Goal: Transaction & Acquisition: Purchase product/service

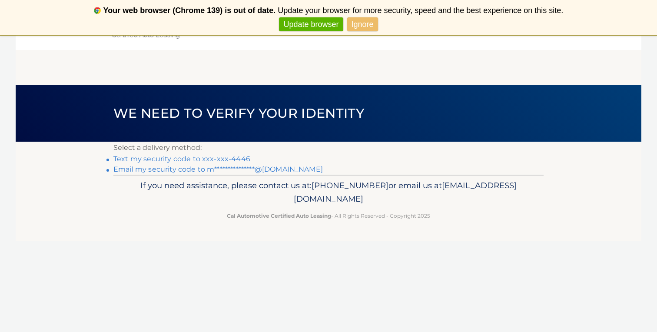
click at [175, 158] on link "Text my security code to xxx-xxx-4446" at bounding box center [181, 159] width 137 height 8
click at [363, 21] on link "Ignore" at bounding box center [362, 24] width 31 height 14
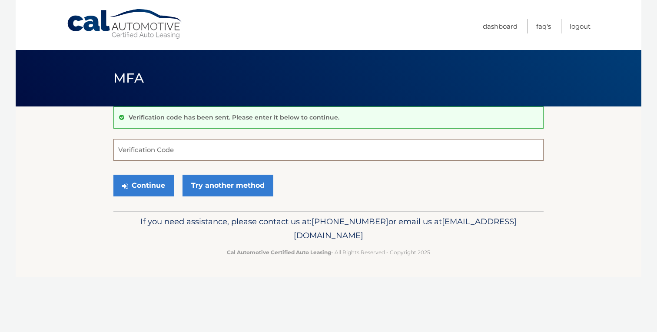
click at [213, 151] on input "Verification Code" at bounding box center [328, 150] width 430 height 22
type input "289682"
click at [154, 185] on button "Continue" at bounding box center [143, 186] width 60 height 22
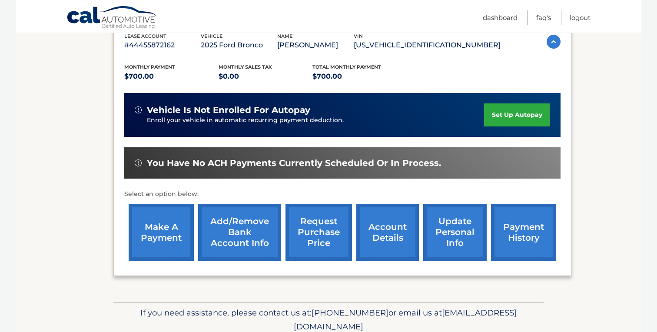
scroll to position [163, 0]
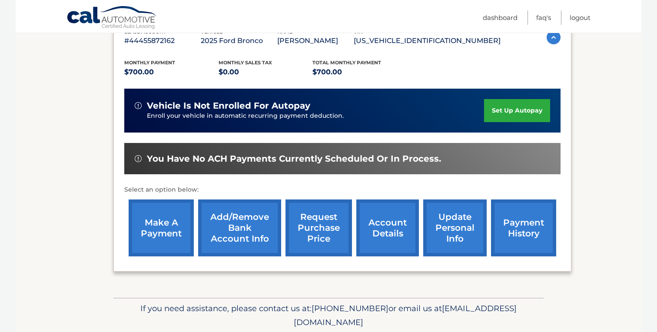
click at [149, 219] on link "make a payment" at bounding box center [161, 227] width 65 height 57
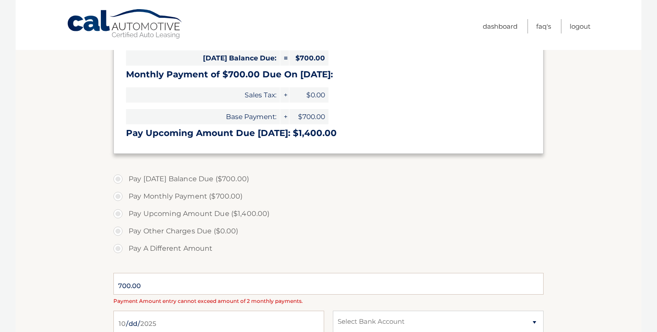
select select "MDU3NTlmODQtMGU5Yy00NGYxLTljMjktZWFkODhlNzNmMTJl"
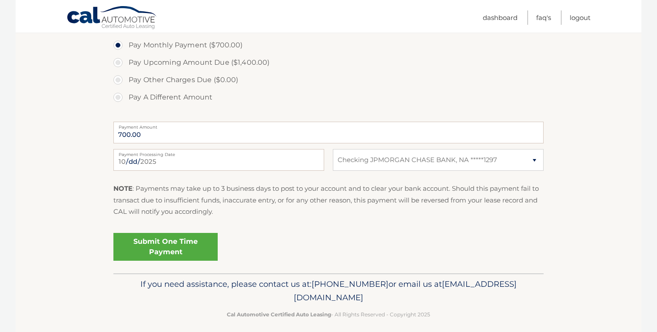
scroll to position [319, 0]
click at [203, 244] on link "Submit One Time Payment" at bounding box center [165, 246] width 104 height 28
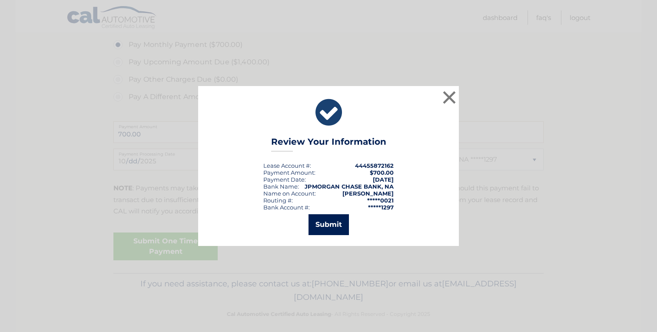
click at [329, 230] on button "Submit" at bounding box center [329, 224] width 40 height 21
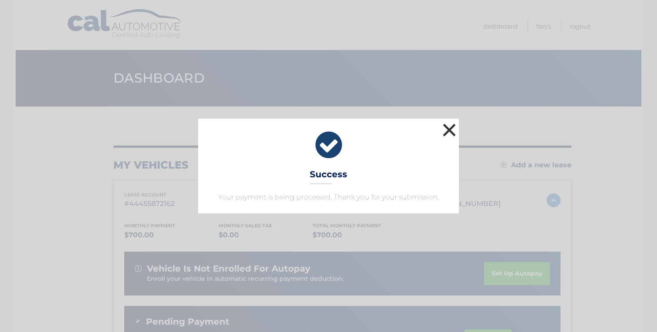
click at [450, 131] on button "×" at bounding box center [449, 129] width 17 height 17
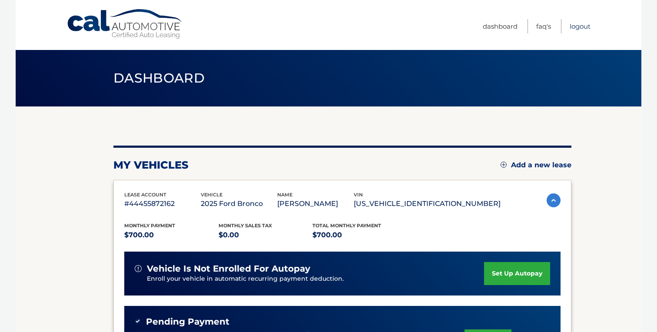
click at [578, 26] on link "Logout" at bounding box center [580, 26] width 21 height 14
